Goal: Information Seeking & Learning: Find specific fact

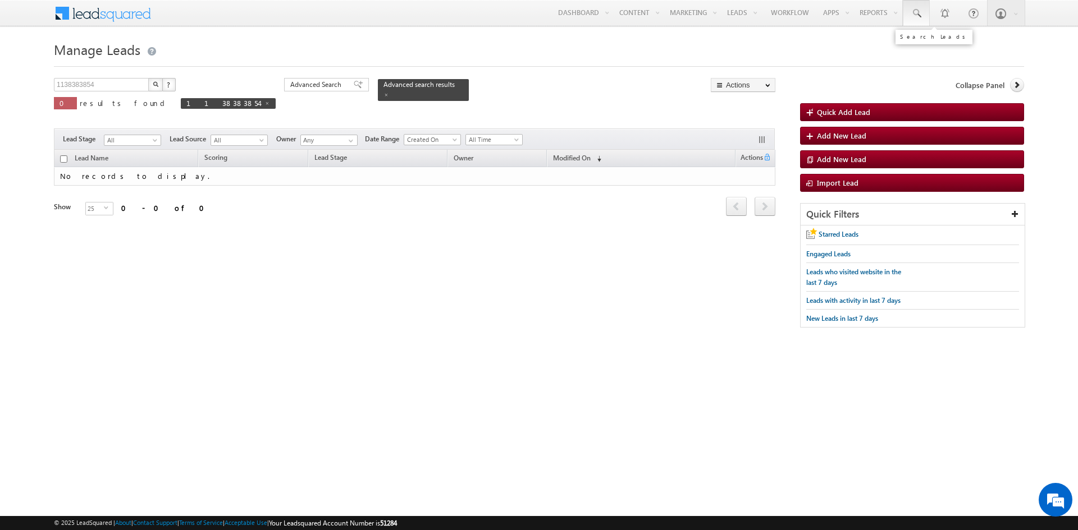
click at [919, 4] on link at bounding box center [916, 13] width 27 height 26
paste input "2663772551"
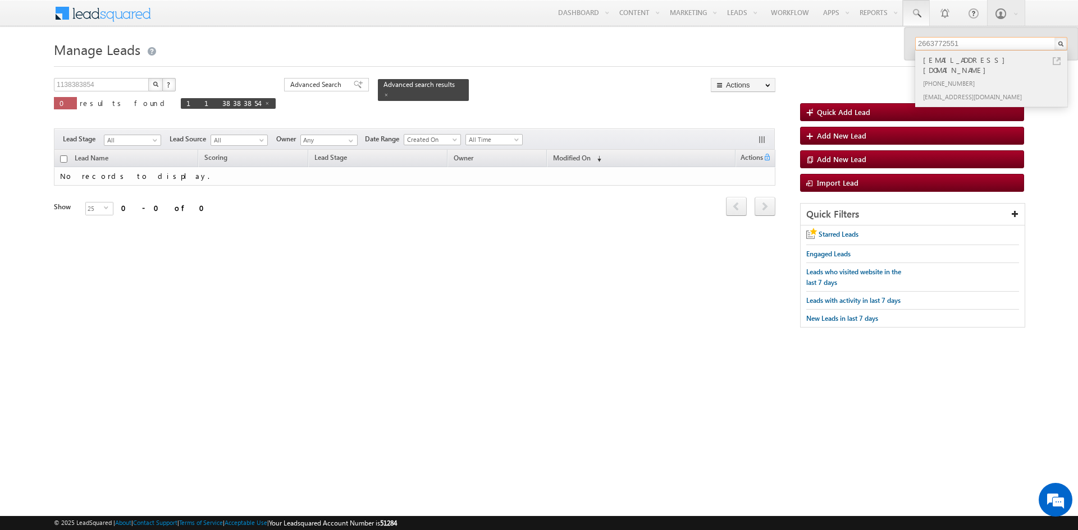
type input "2663772551"
click at [980, 76] on div "[PHONE_NUMBER]" at bounding box center [995, 82] width 150 height 13
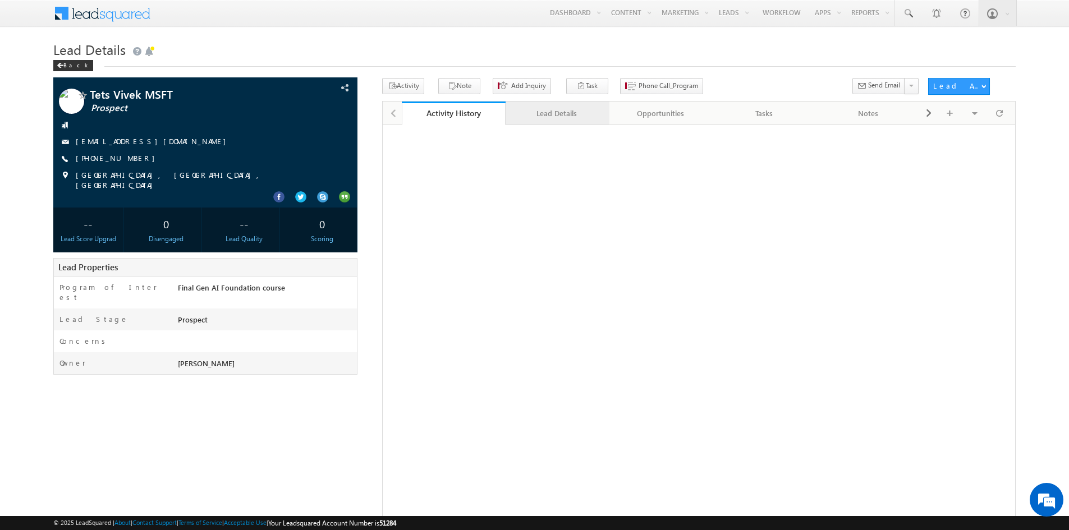
click at [546, 117] on div "Lead Details" at bounding box center [557, 113] width 85 height 13
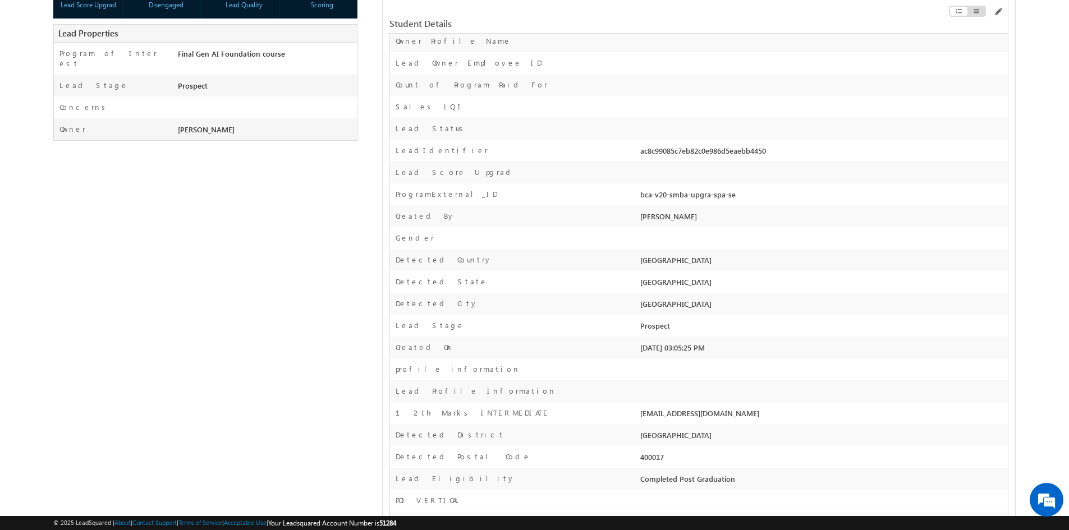
scroll to position [251, 0]
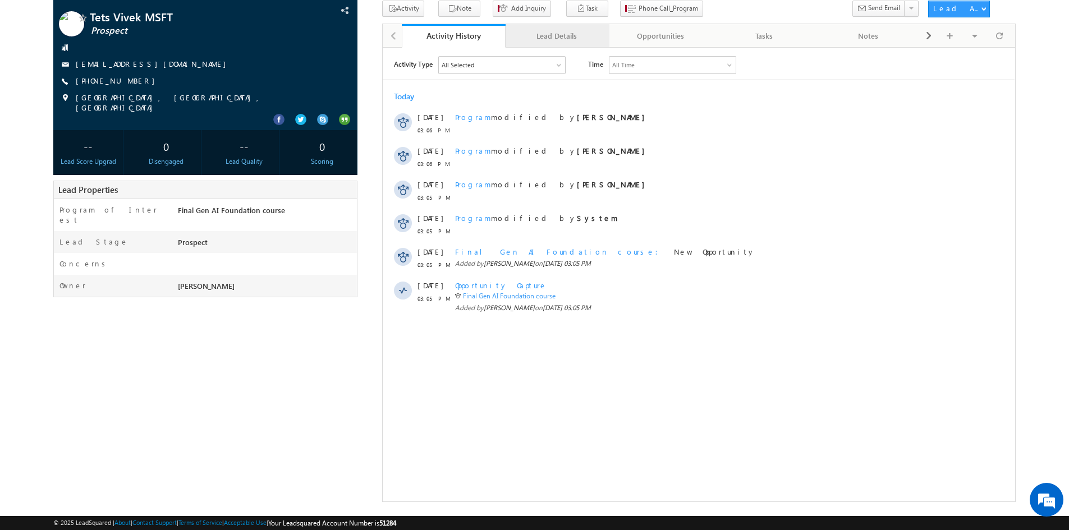
click at [563, 42] on div "Lead Details" at bounding box center [557, 35] width 85 height 13
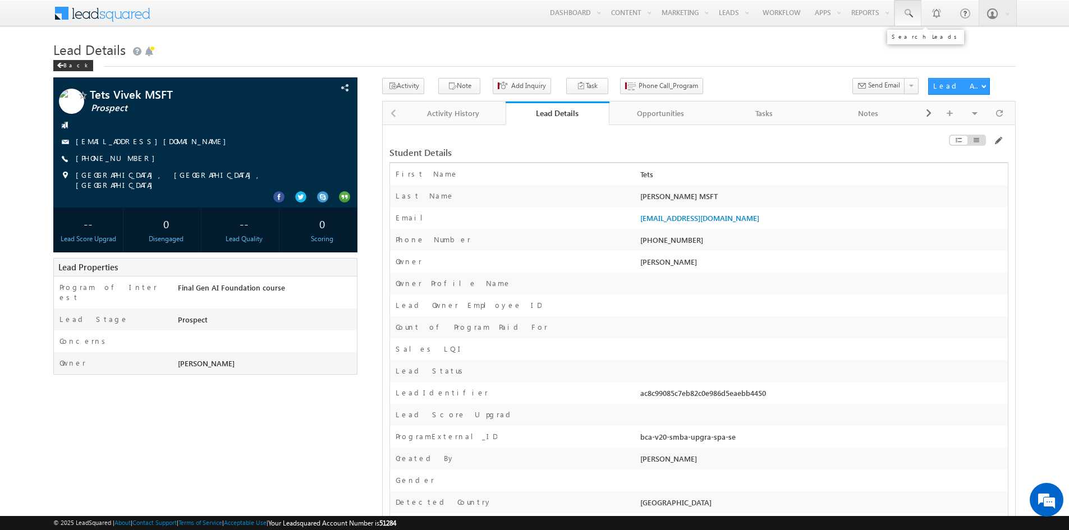
click at [908, 24] on link at bounding box center [908, 13] width 27 height 26
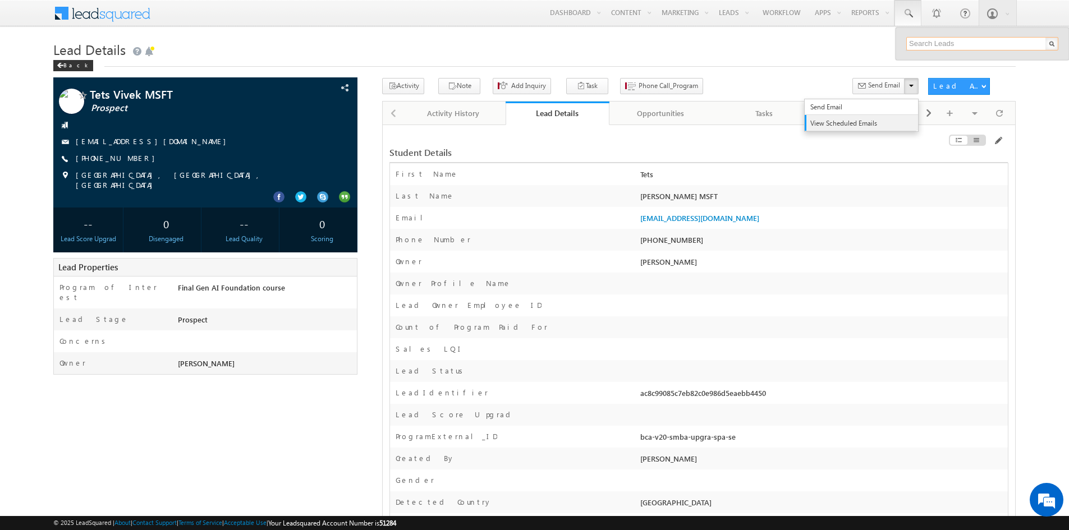
paste input "8726355522"
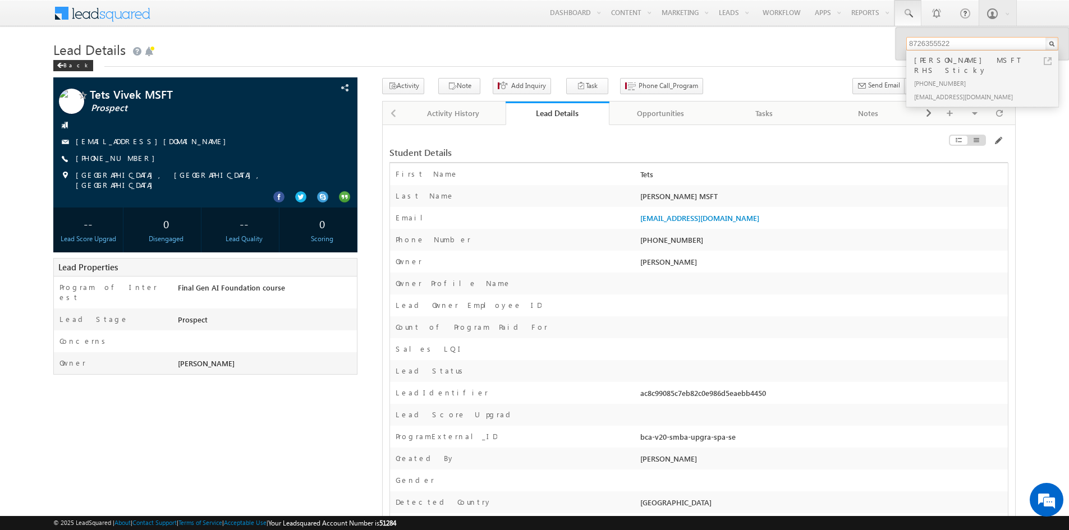
type input "8726355522"
click at [967, 66] on div "Vivek MSFT RHS Sticky" at bounding box center [987, 65] width 150 height 22
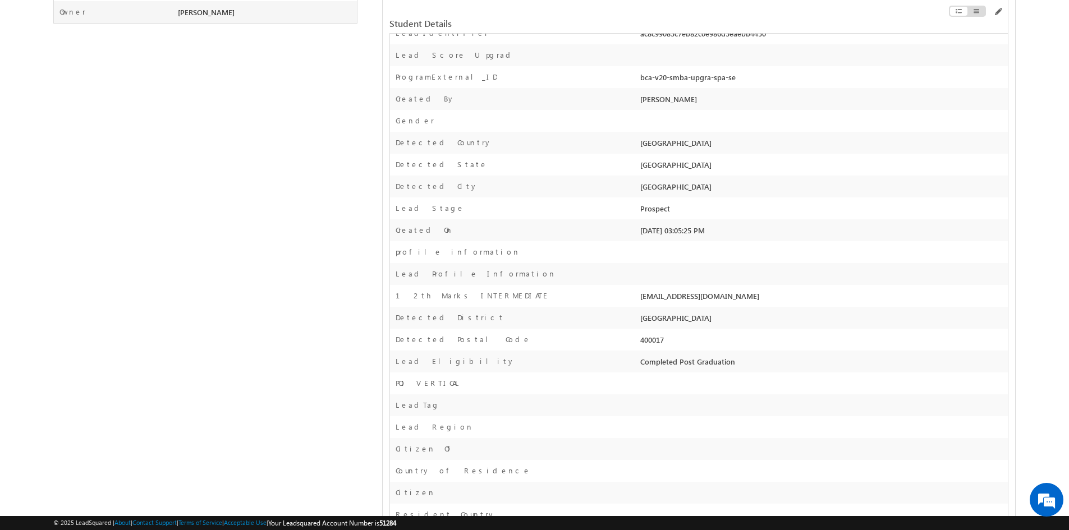
scroll to position [352, 0]
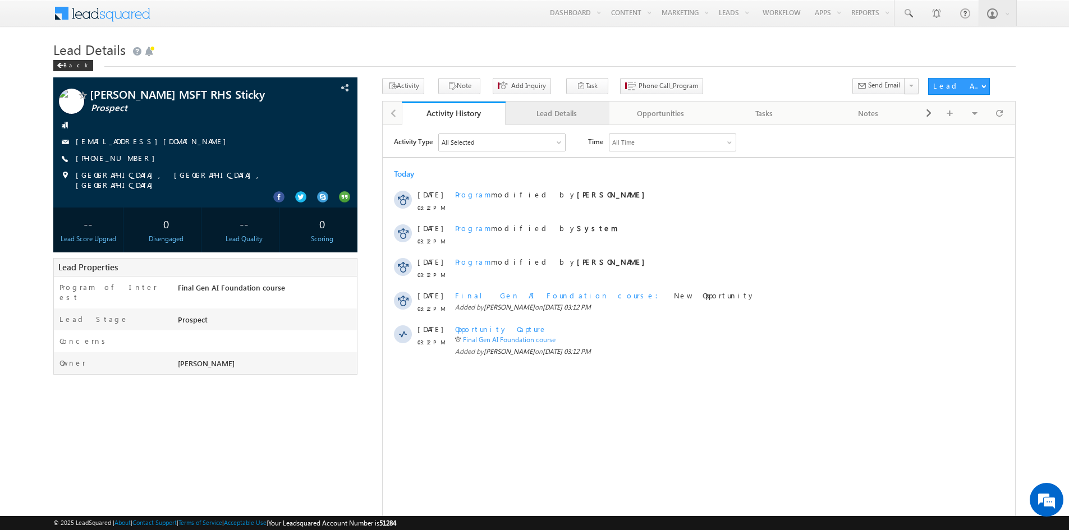
click at [558, 116] on div "Lead Details" at bounding box center [557, 113] width 85 height 13
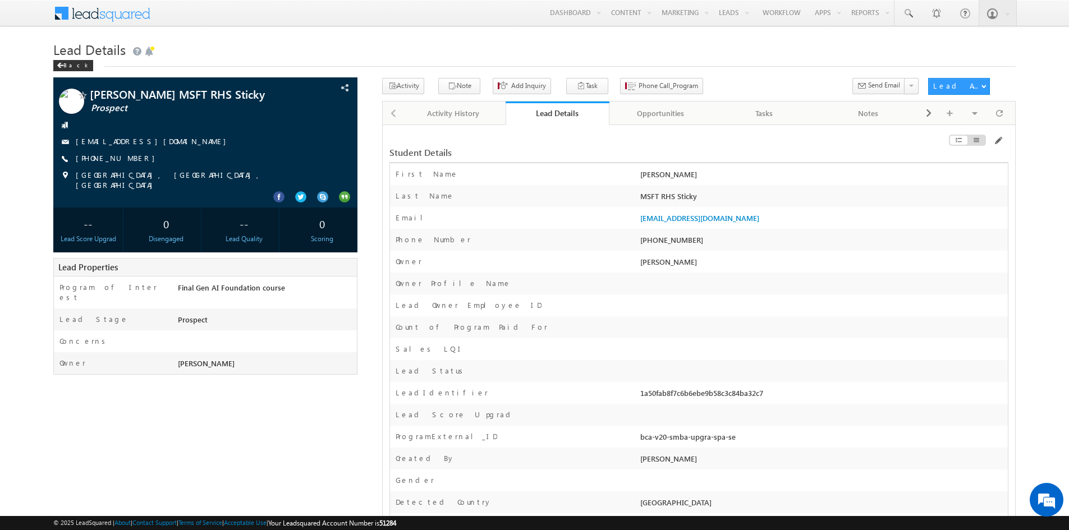
click at [681, 197] on div "MSFT RHS Sticky" at bounding box center [823, 199] width 370 height 16
copy div "MSFT RHS Sticky"
click at [680, 238] on div "[PHONE_NUMBER]" at bounding box center [823, 243] width 370 height 16
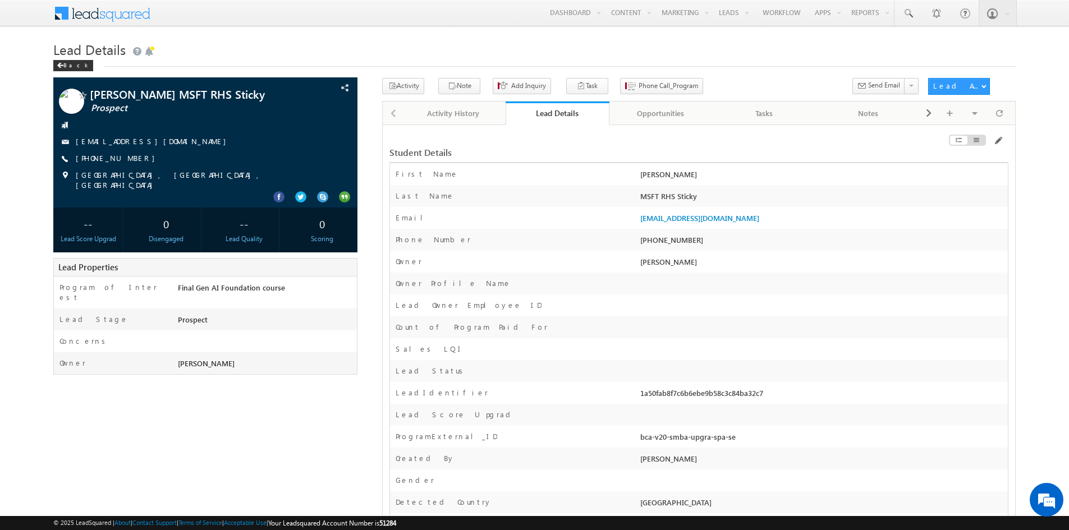
click at [680, 238] on div "[PHONE_NUMBER]" at bounding box center [823, 243] width 370 height 16
copy div "[PHONE_NUMBER]"
click at [680, 238] on div "[PHONE_NUMBER]" at bounding box center [823, 243] width 370 height 16
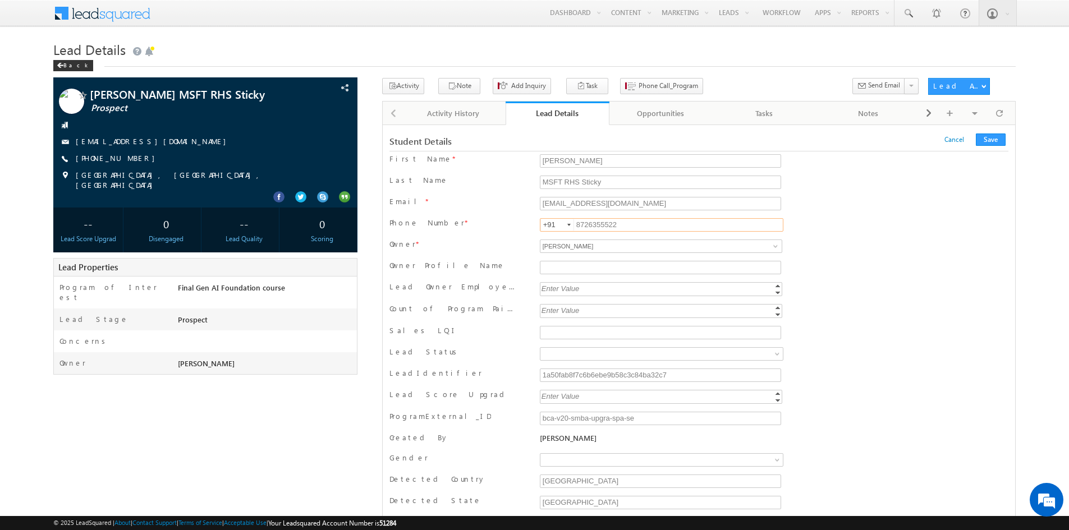
click at [902, 294] on div "Lead Owner Employee ID Enter Value Increment Decrement" at bounding box center [699, 290] width 619 height 17
